Goal: Task Accomplishment & Management: Complete application form

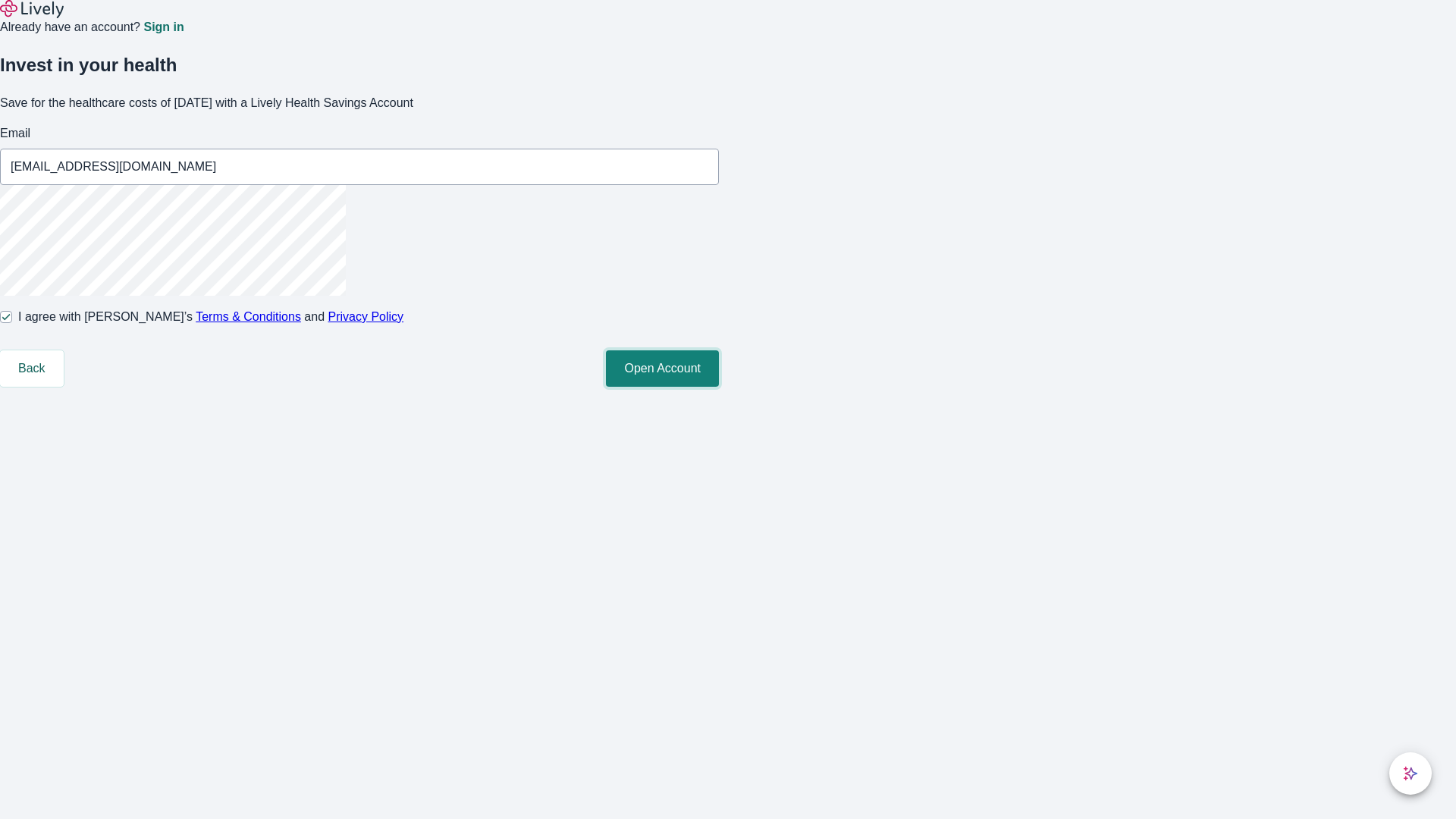
click at [719, 386] on button "Open Account" at bounding box center [661, 369] width 113 height 37
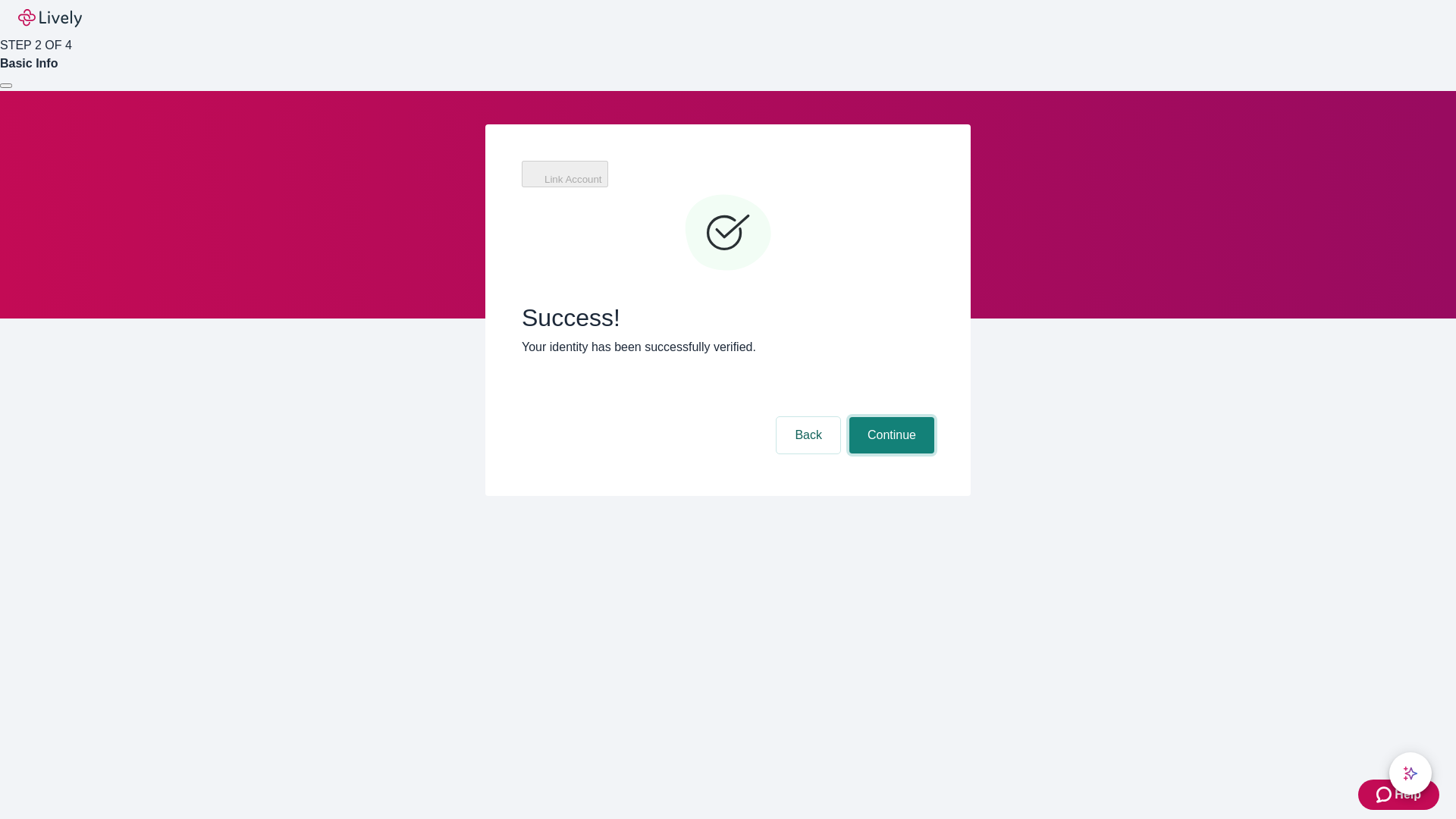
click at [890, 417] on button "Continue" at bounding box center [891, 435] width 85 height 37
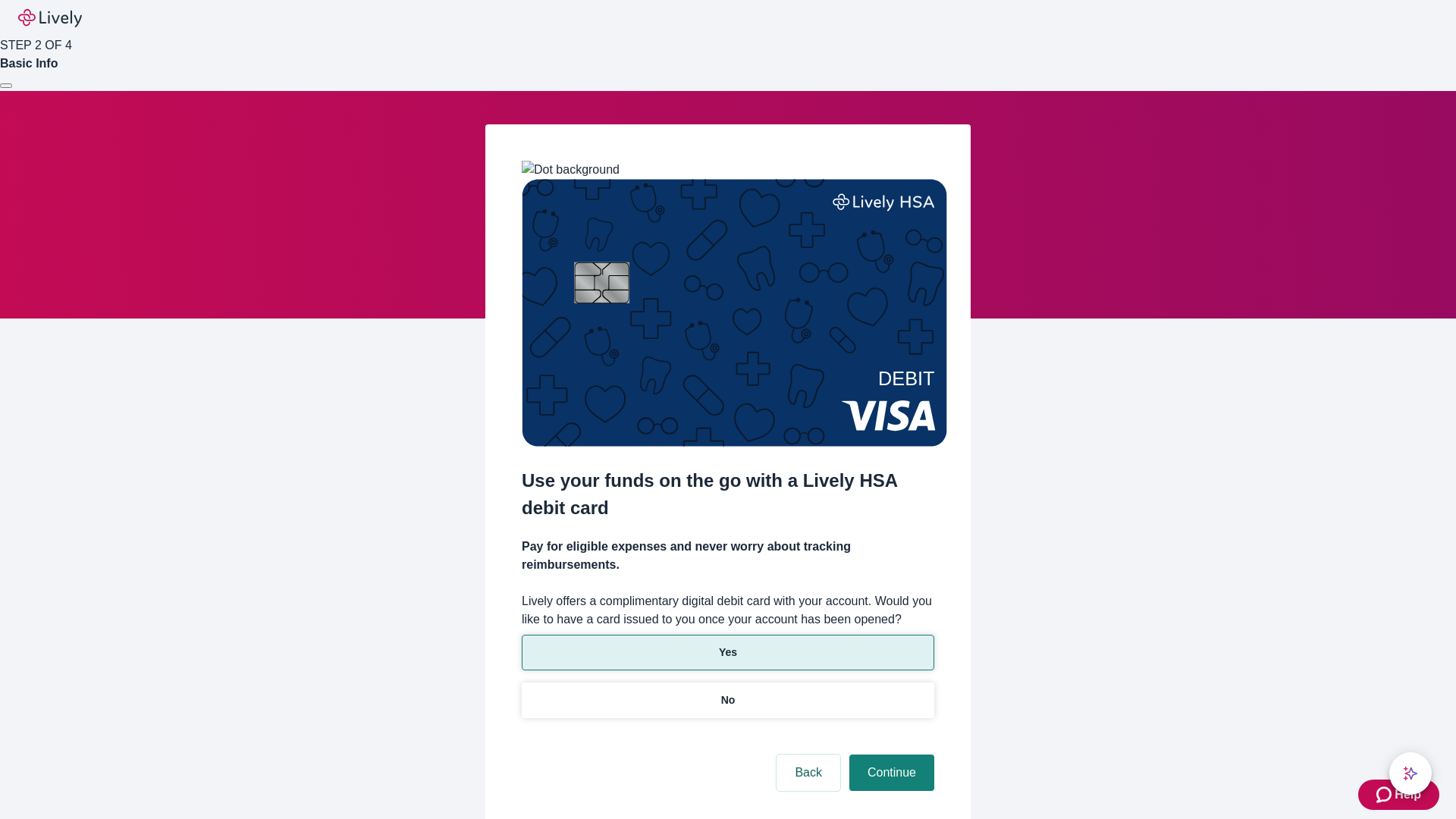
click at [727, 644] on p "Yes" at bounding box center [728, 653] width 18 height 16
click at [890, 755] on button "Continue" at bounding box center [891, 773] width 85 height 37
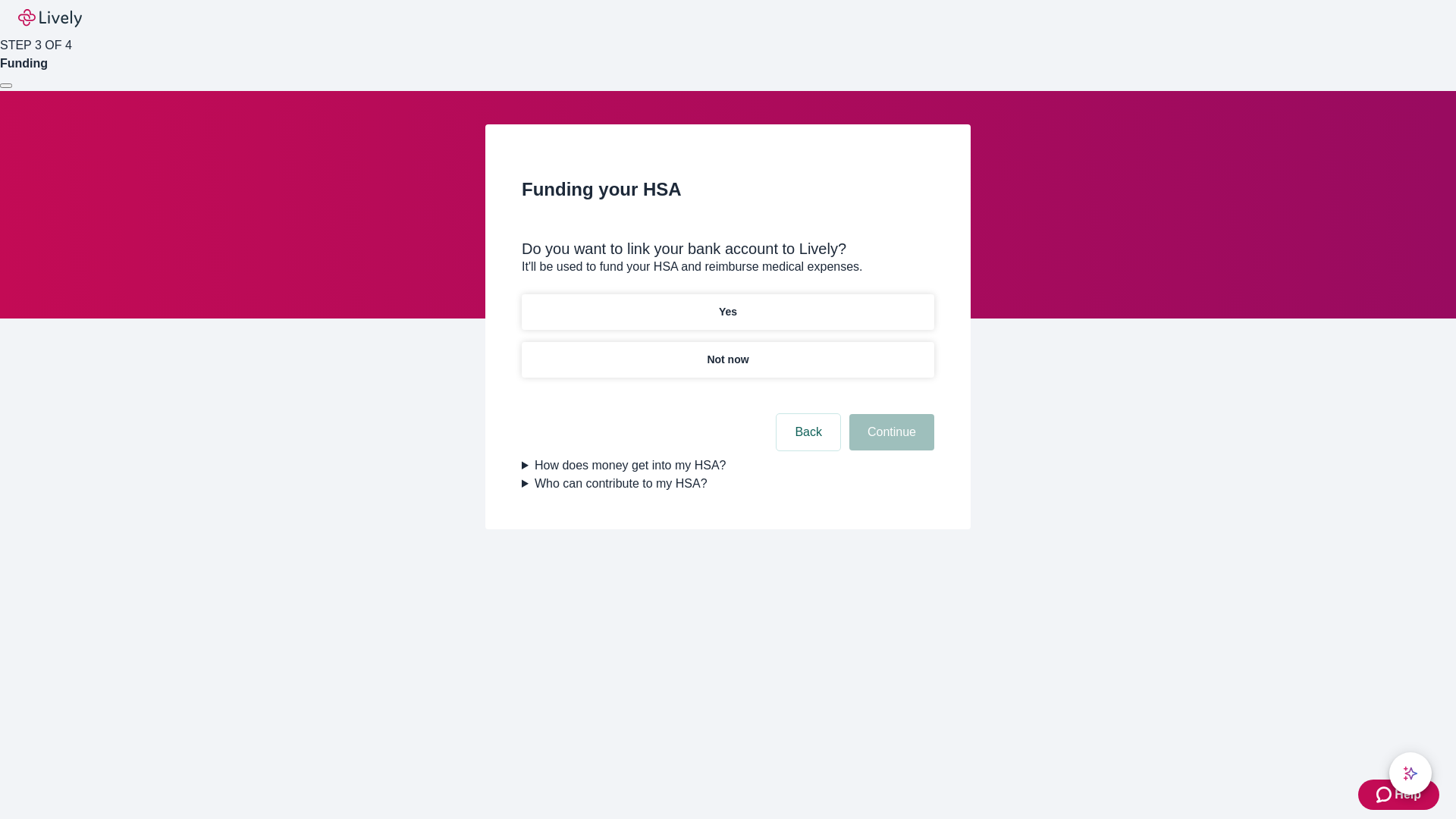
click at [727, 352] on p "Not now" at bounding box center [727, 360] width 41 height 16
click at [890, 442] on button "Continue" at bounding box center [891, 432] width 85 height 37
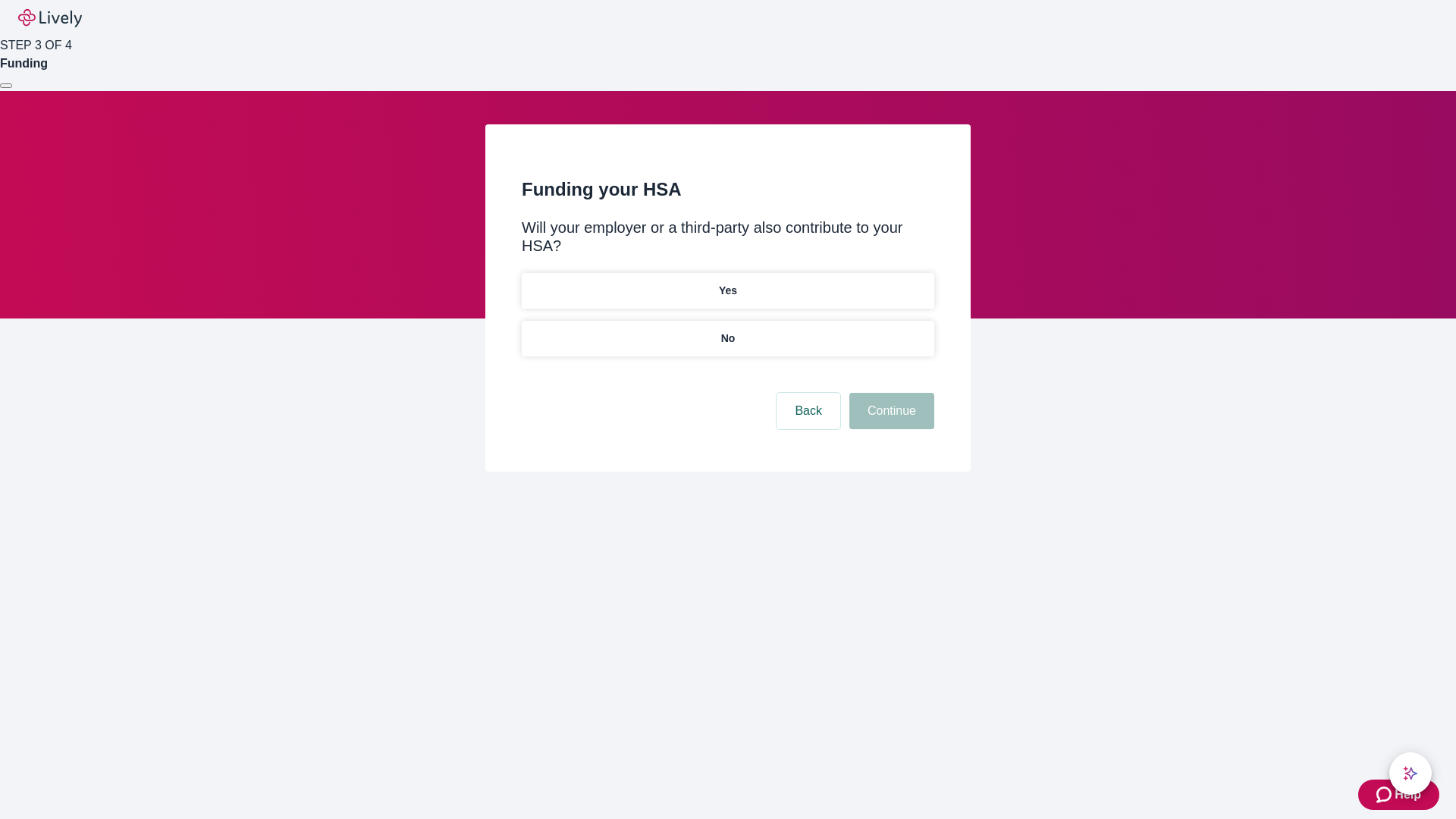
click at [727, 330] on p "No" at bounding box center [728, 338] width 15 height 16
click at [890, 393] on button "Continue" at bounding box center [891, 411] width 85 height 37
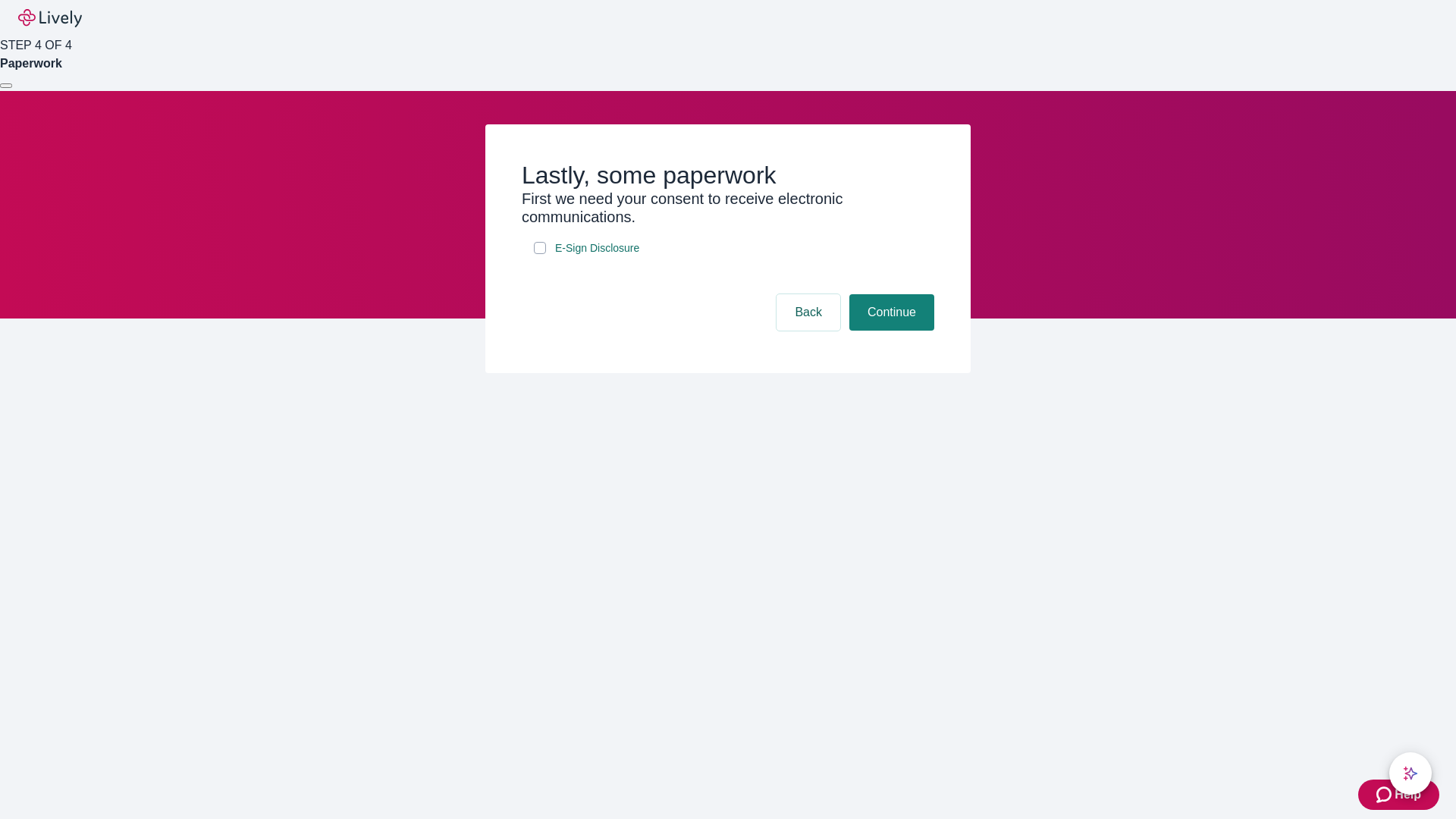
click at [540, 254] on input "E-Sign Disclosure" at bounding box center [540, 248] width 12 height 12
checkbox input "true"
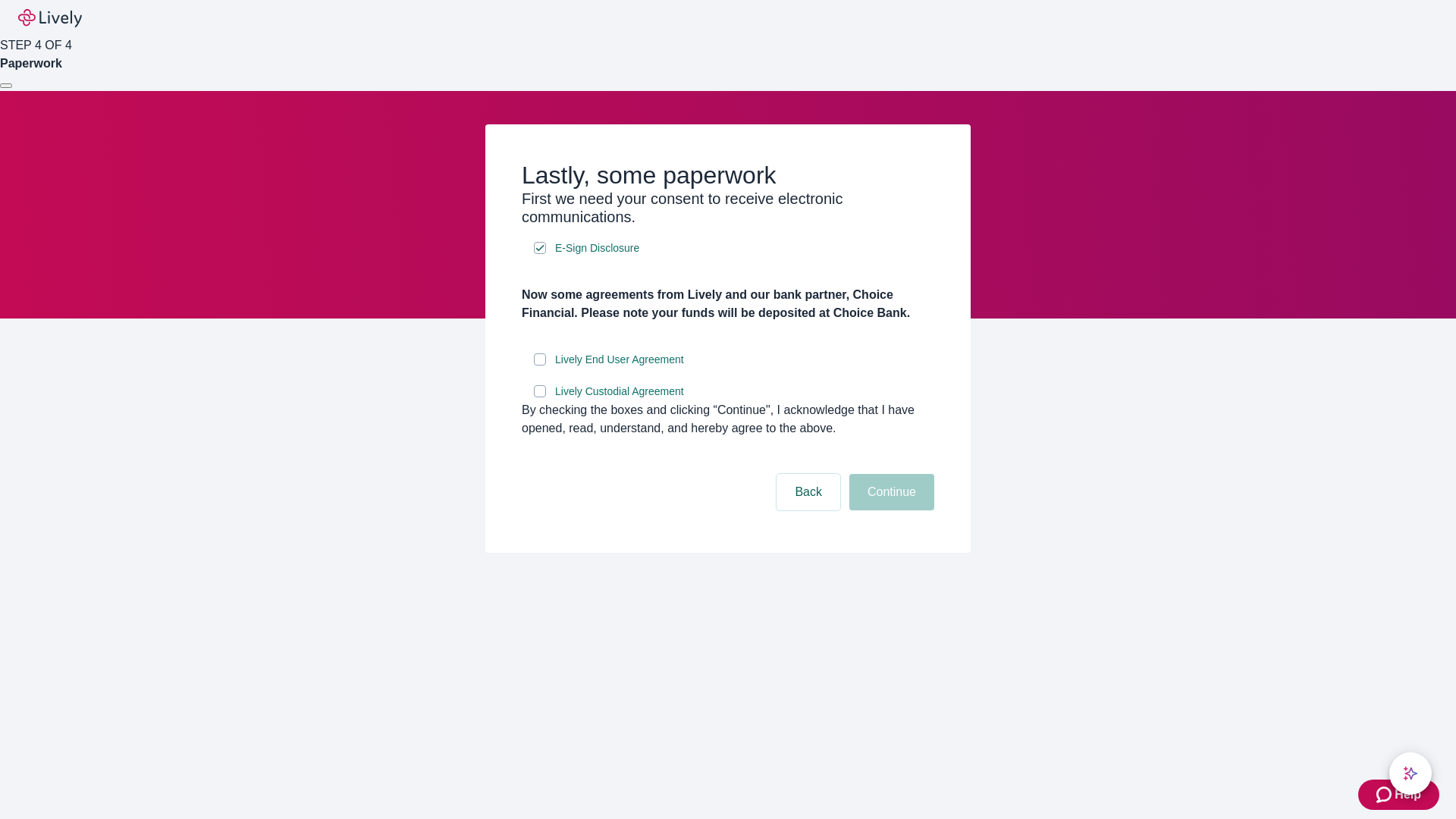
click at [540, 365] on input "Lively End User Agreement" at bounding box center [540, 359] width 12 height 12
checkbox input "true"
click at [540, 398] on input "Lively Custodial Agreement" at bounding box center [540, 391] width 12 height 12
checkbox input "true"
click at [890, 511] on button "Continue" at bounding box center [891, 492] width 85 height 37
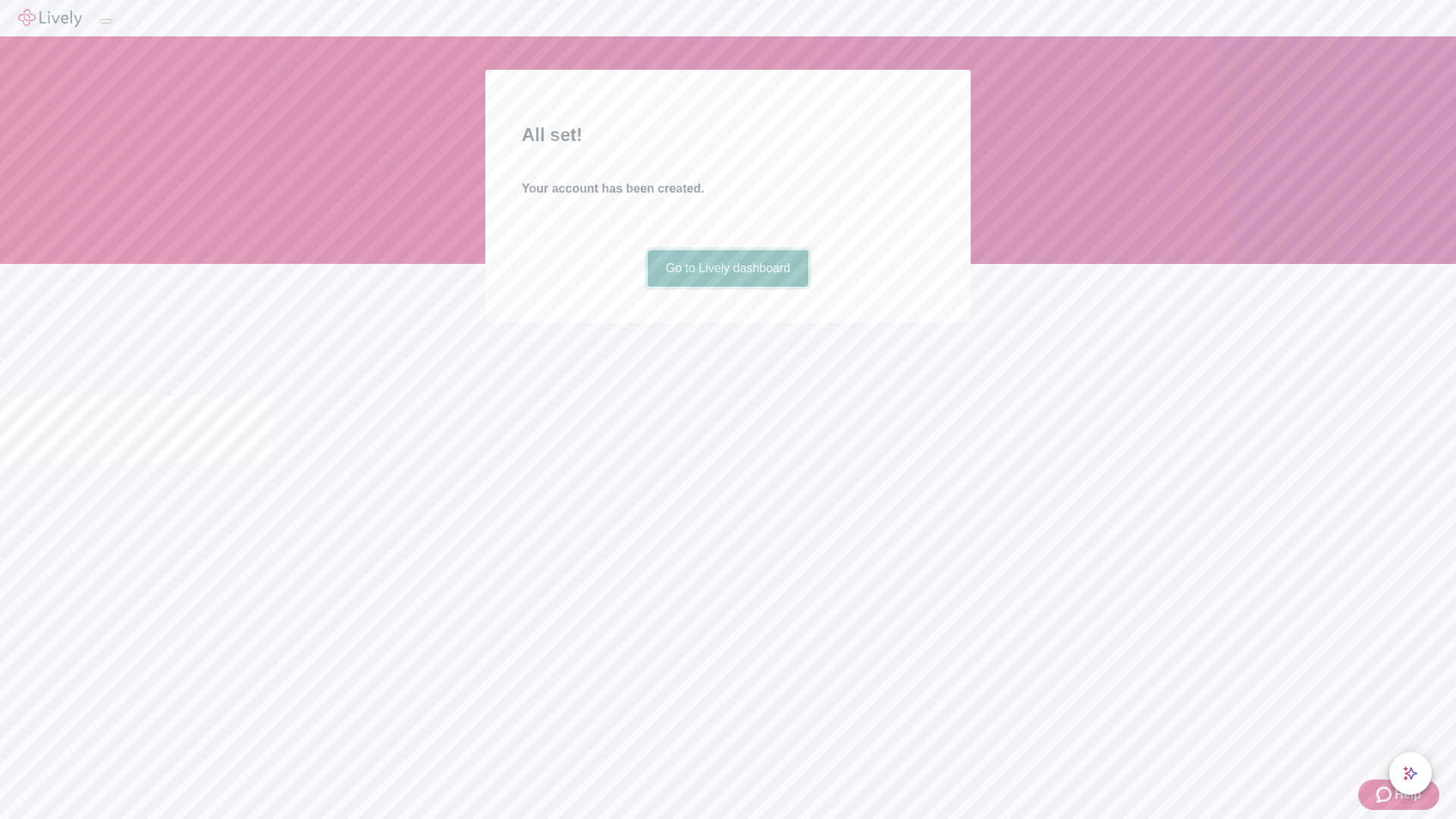
click at [727, 287] on link "Go to Lively dashboard" at bounding box center [728, 268] width 162 height 37
